Goal: Navigation & Orientation: Find specific page/section

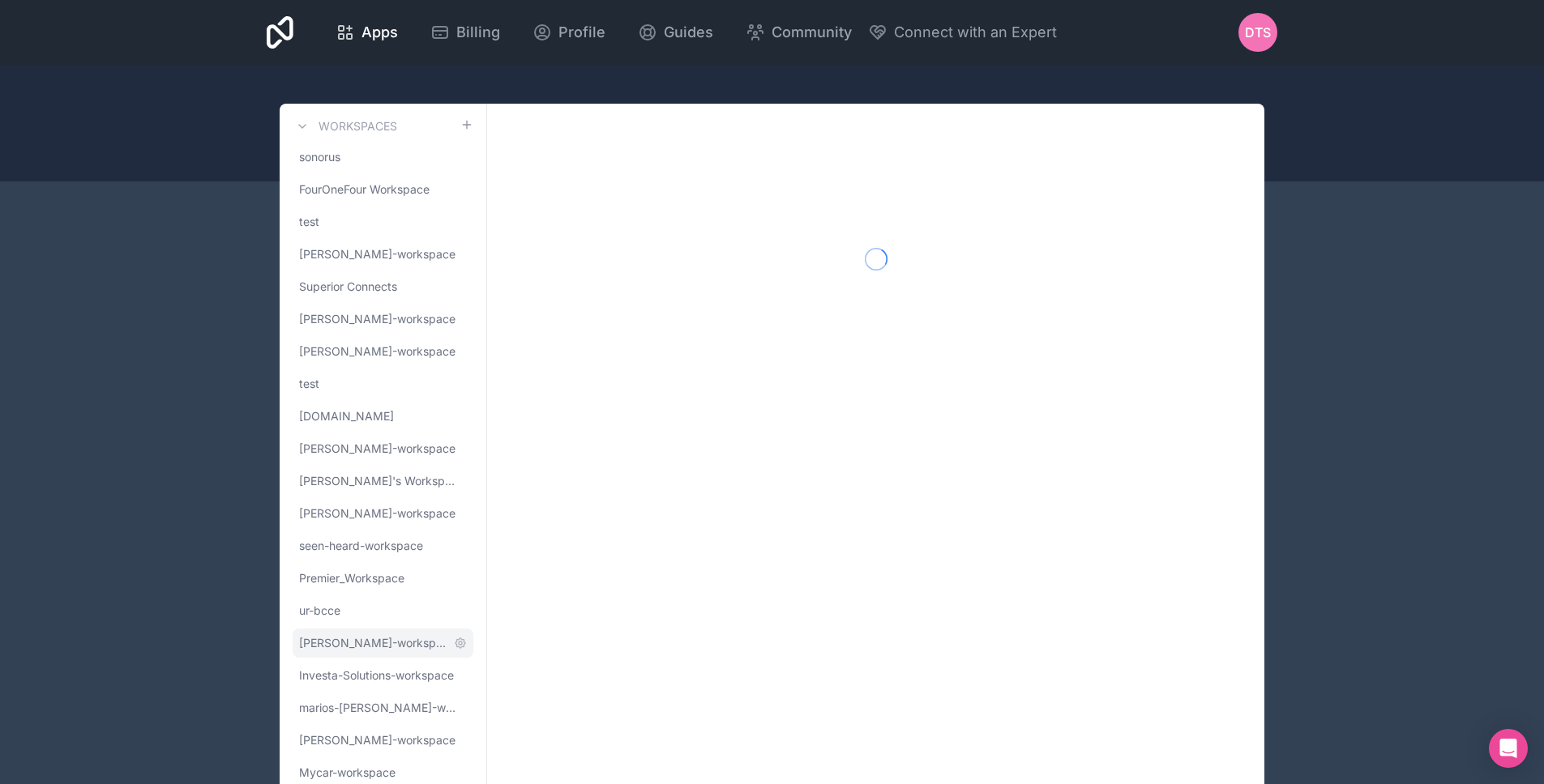
scroll to position [55, 0]
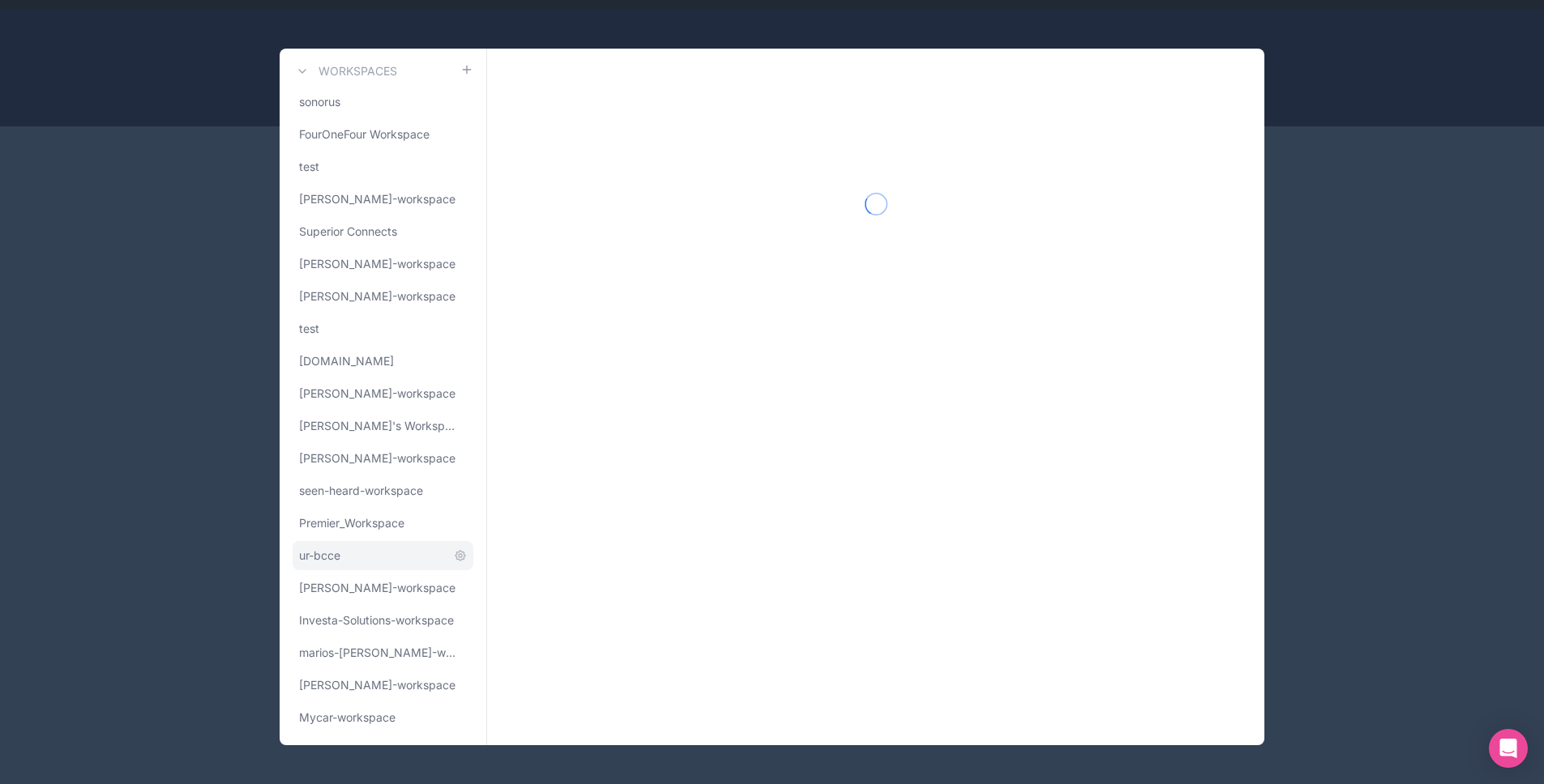
click at [353, 563] on link "ur-bcce" at bounding box center [383, 556] width 181 height 29
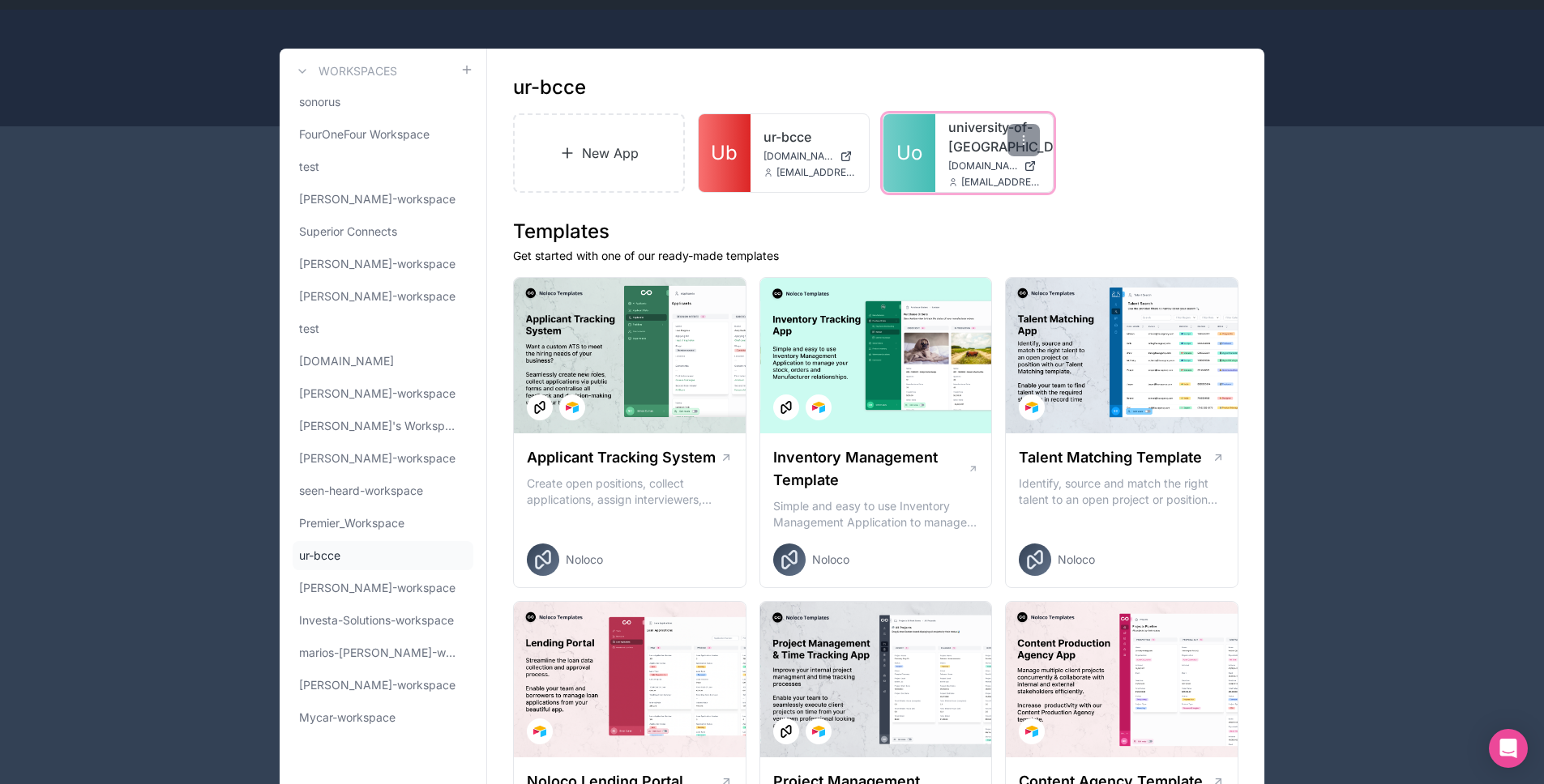
click at [914, 164] on span "Uo" at bounding box center [910, 153] width 26 height 26
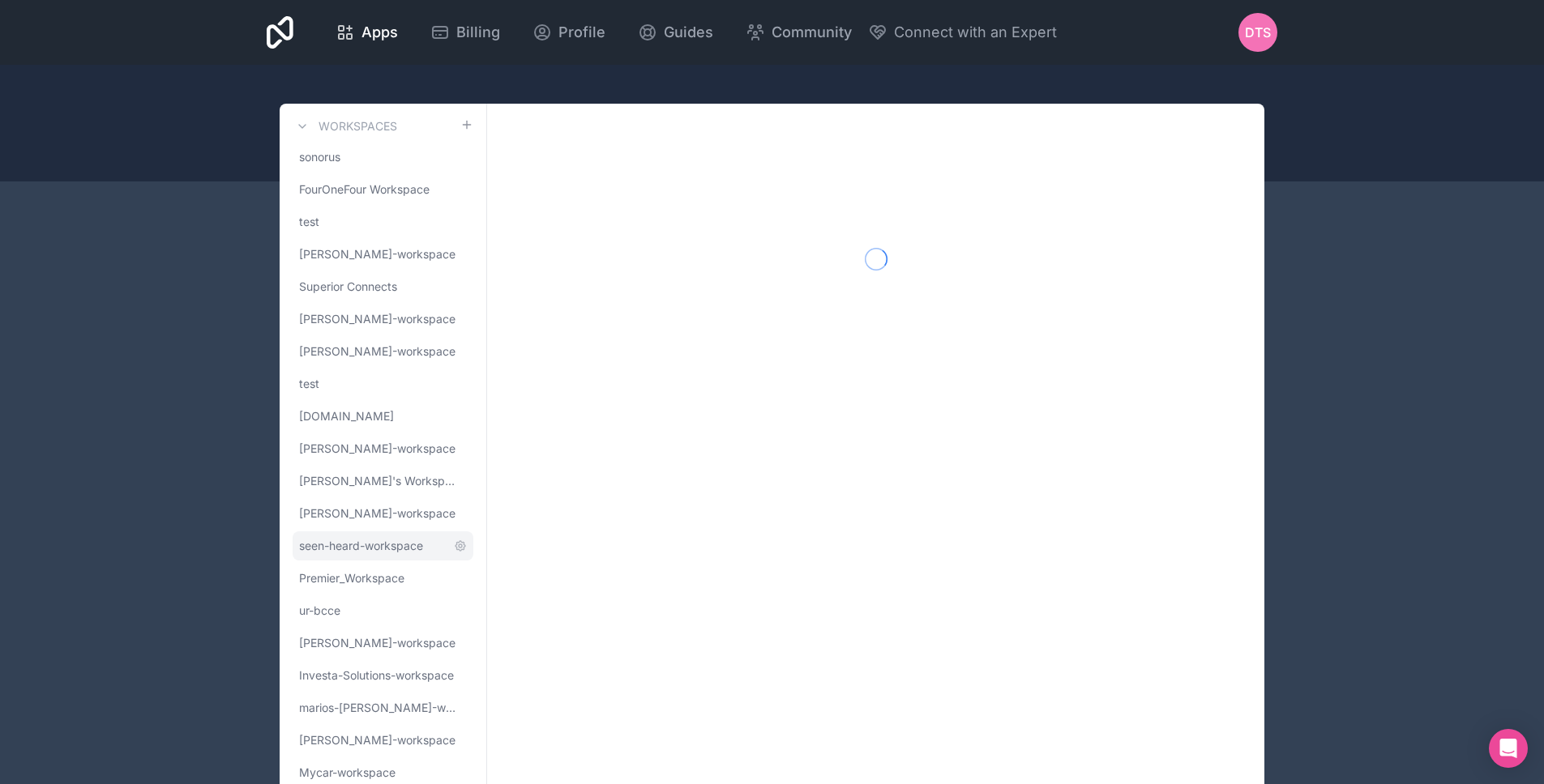
scroll to position [55, 0]
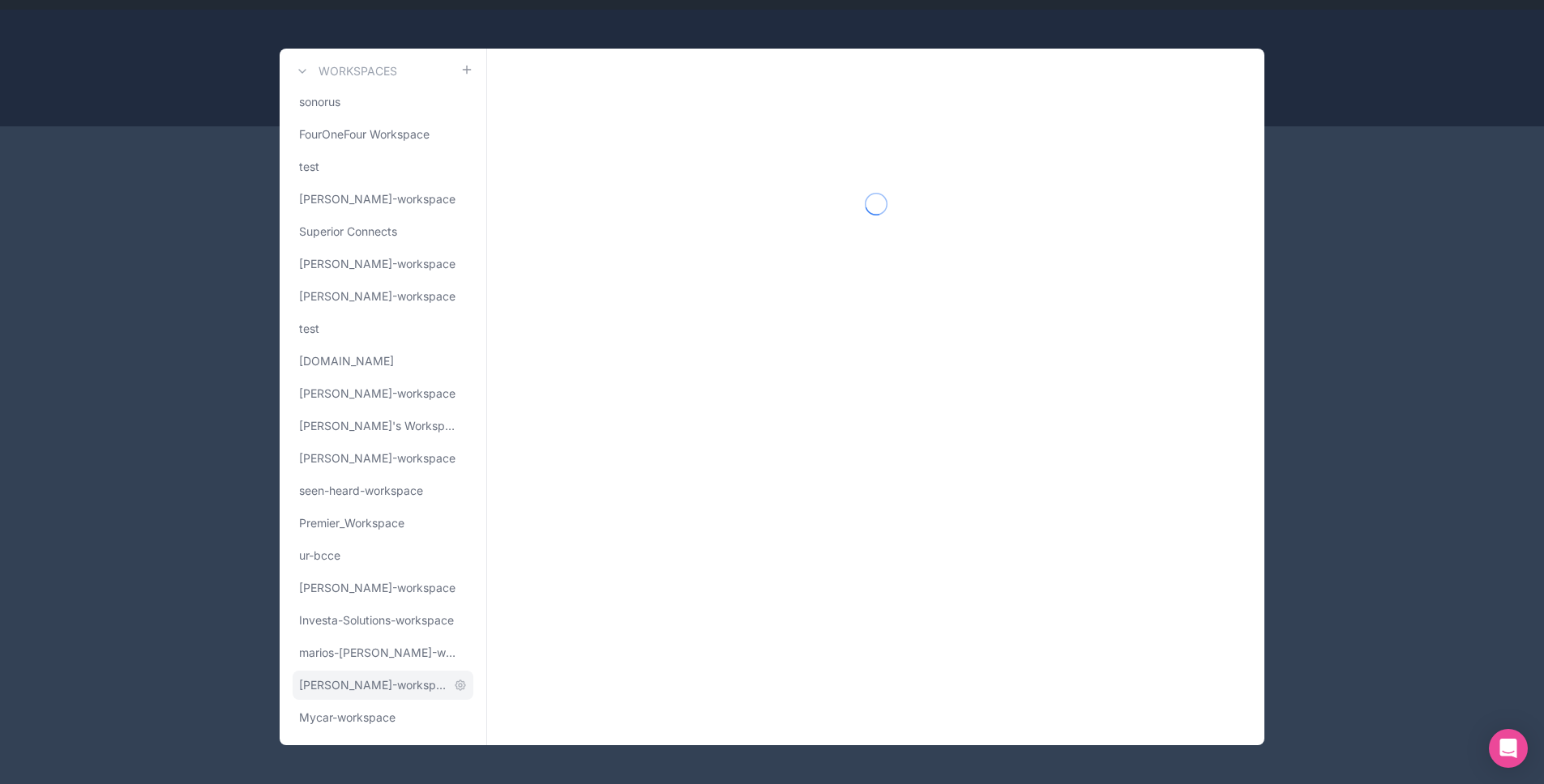
click at [355, 686] on span "[PERSON_NAME]-workspace" at bounding box center [373, 685] width 148 height 16
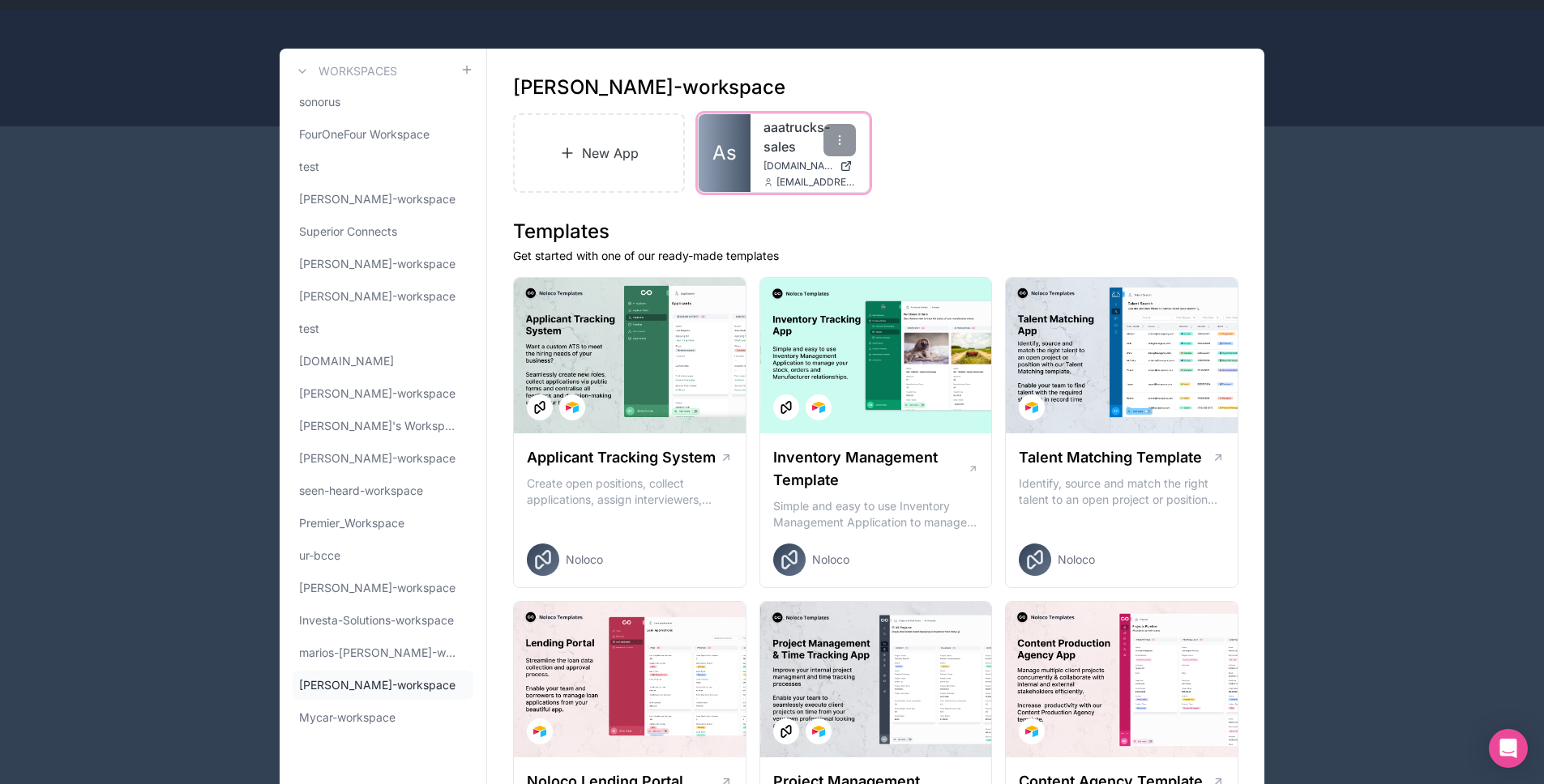
click at [747, 154] on link "As" at bounding box center [725, 153] width 52 height 78
